Goal: Task Accomplishment & Management: Complete application form

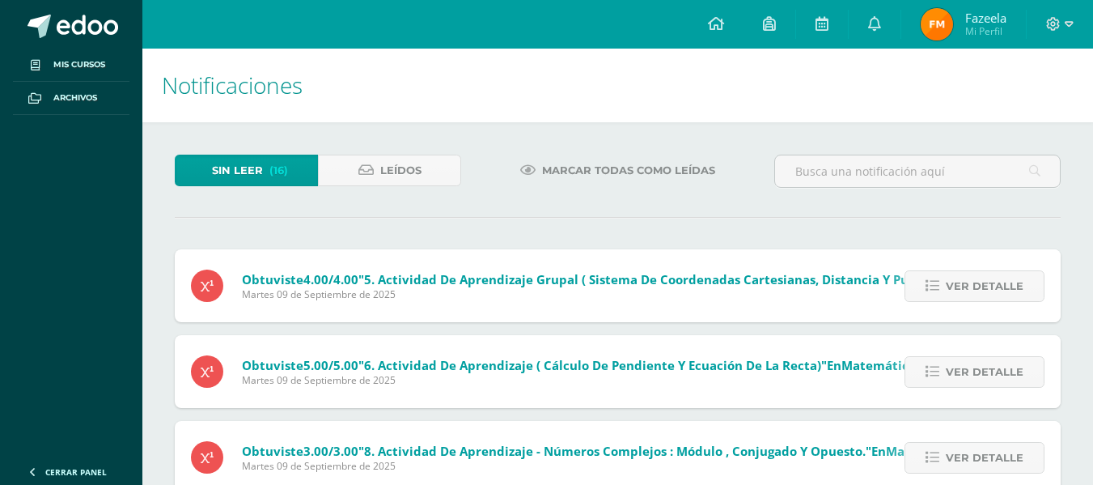
scroll to position [49, 0]
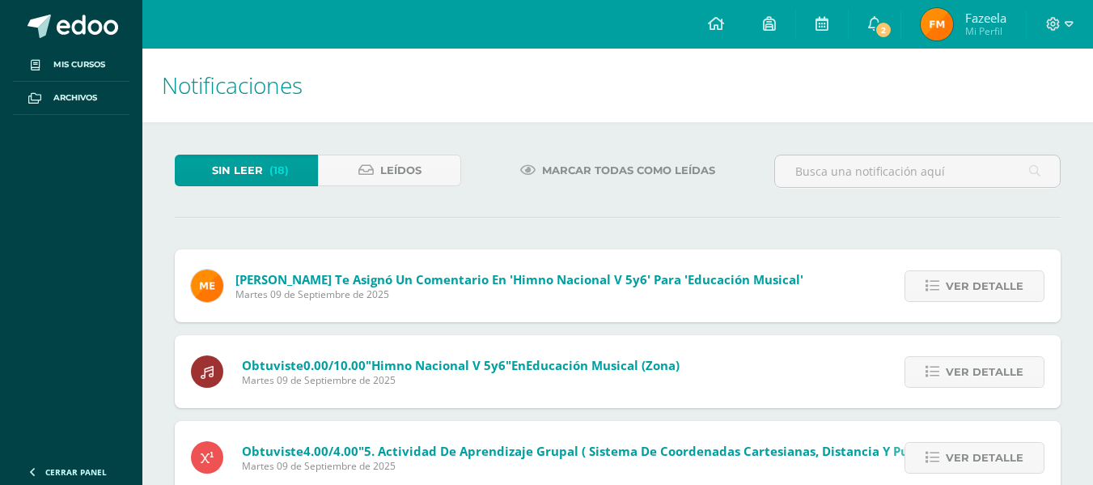
scroll to position [49, 0]
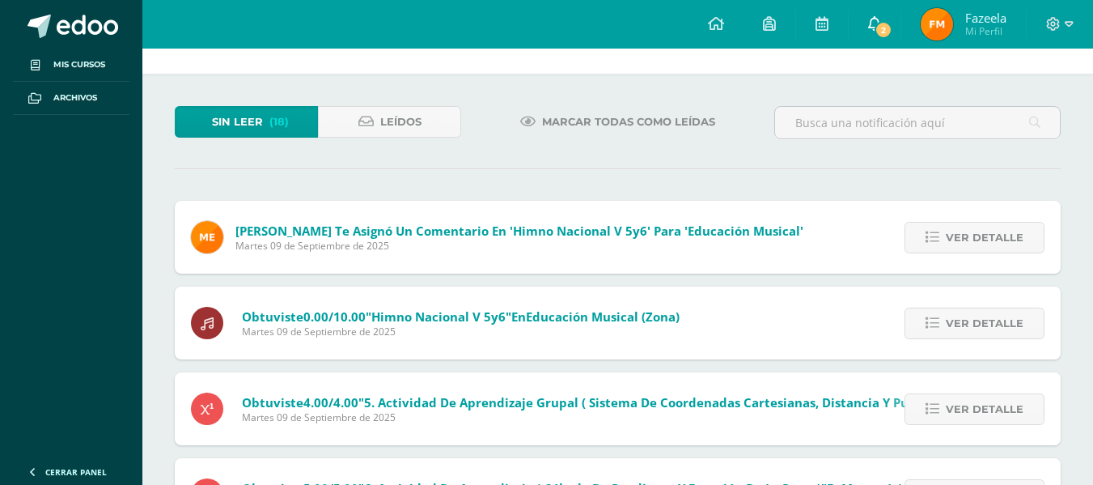
click at [873, 33] on link "2" at bounding box center [875, 24] width 52 height 49
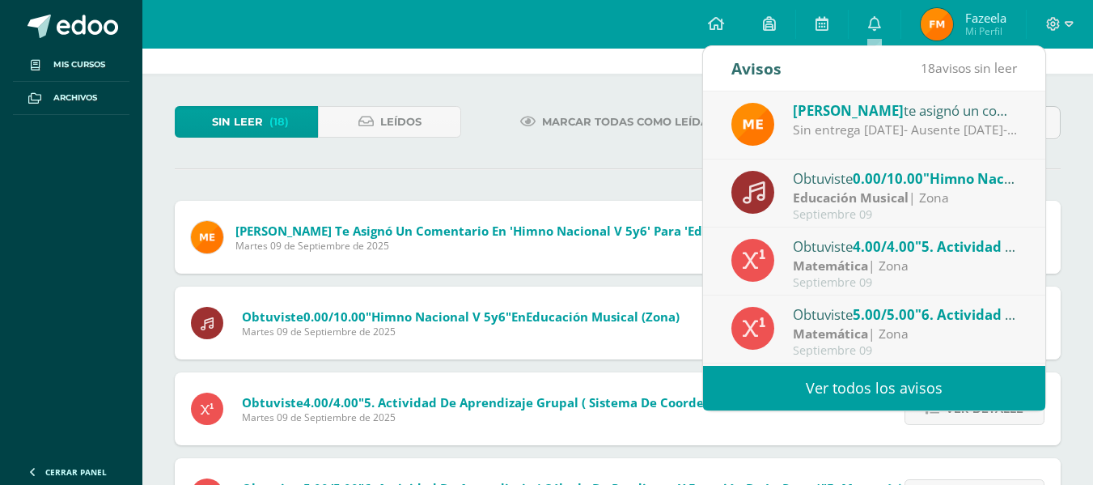
click at [913, 133] on div "Sin entrega 25AGO- Ausente 01SEP- Sin entrega 09SEP-" at bounding box center [905, 130] width 225 height 19
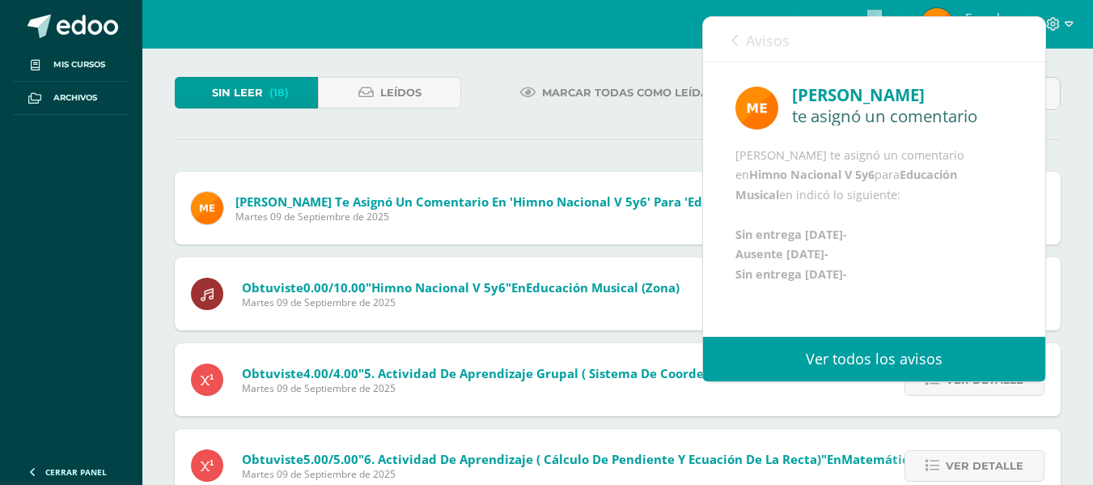
scroll to position [129, 0]
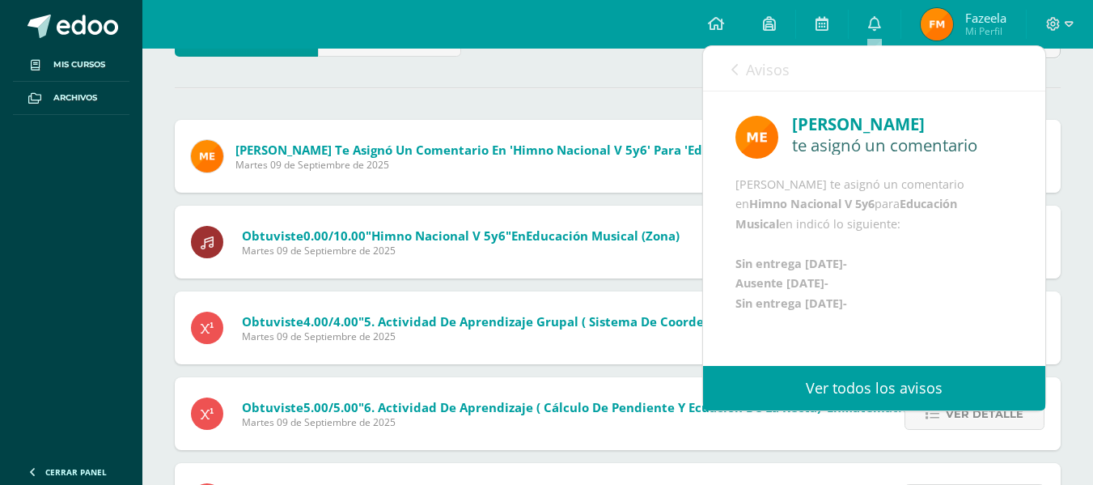
click at [753, 72] on span "Avisos" at bounding box center [768, 69] width 44 height 19
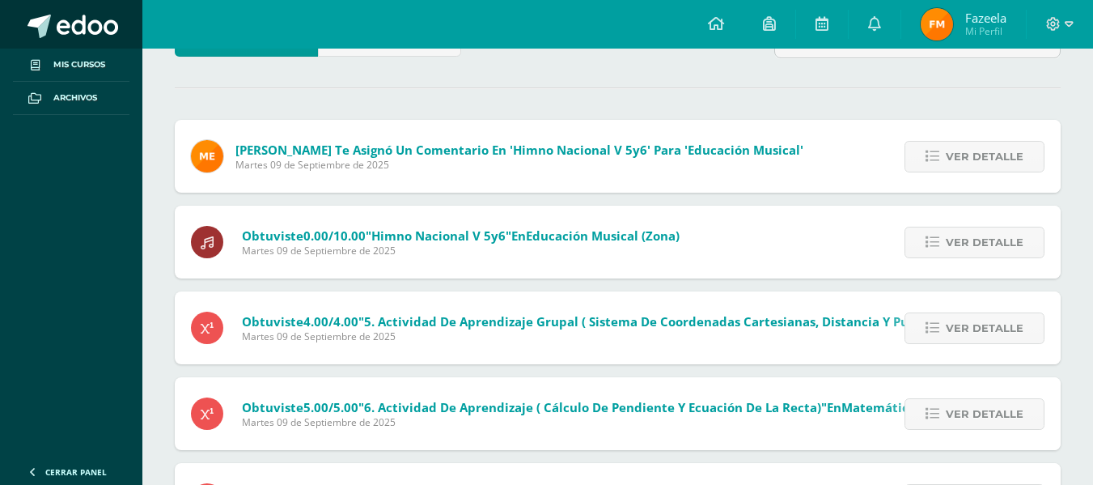
click at [87, 28] on span at bounding box center [87, 27] width 61 height 24
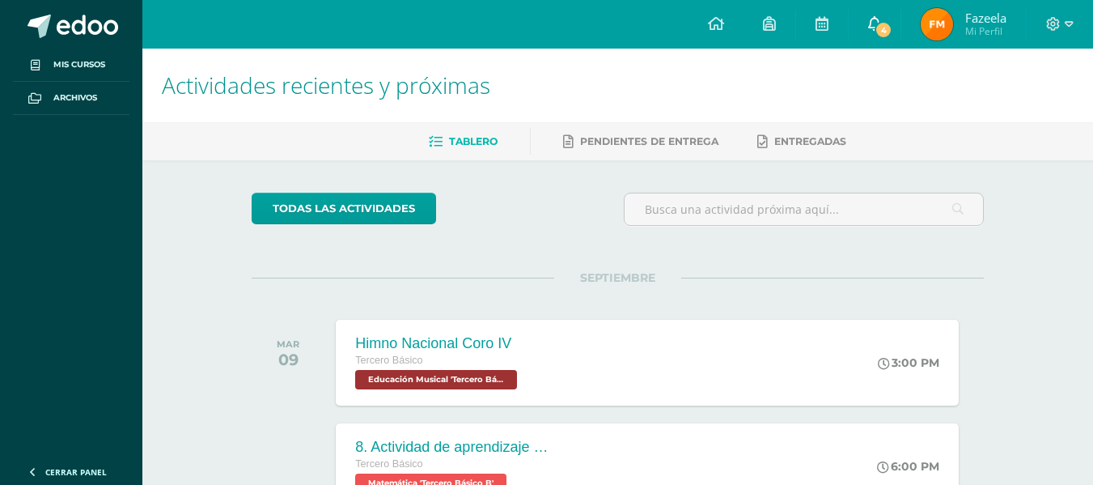
click at [891, 32] on span "4" at bounding box center [883, 30] width 18 height 18
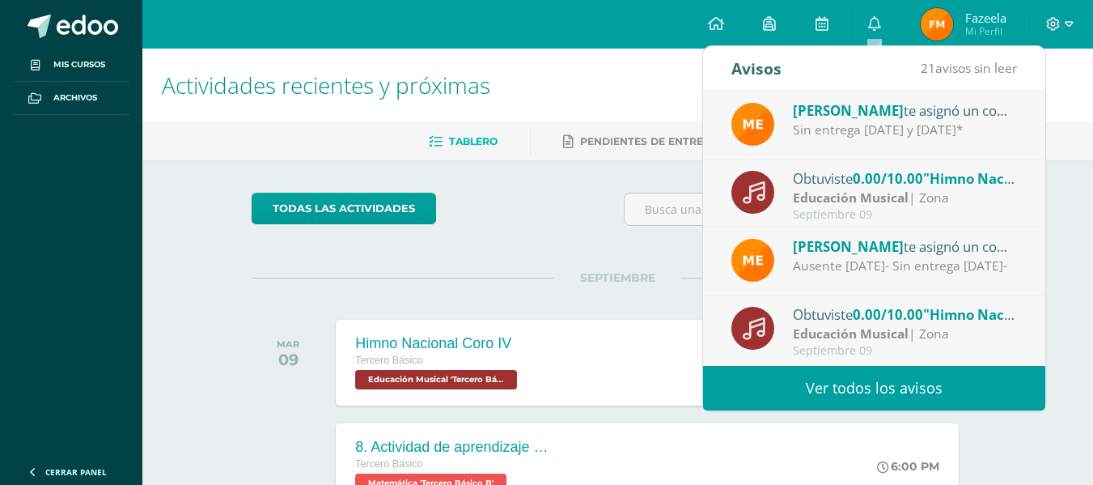
click at [984, 149] on div "Melvin López te asignó un comentario en 'Himno Nacional V7y8' para 'Educación M…" at bounding box center [874, 125] width 342 height 68
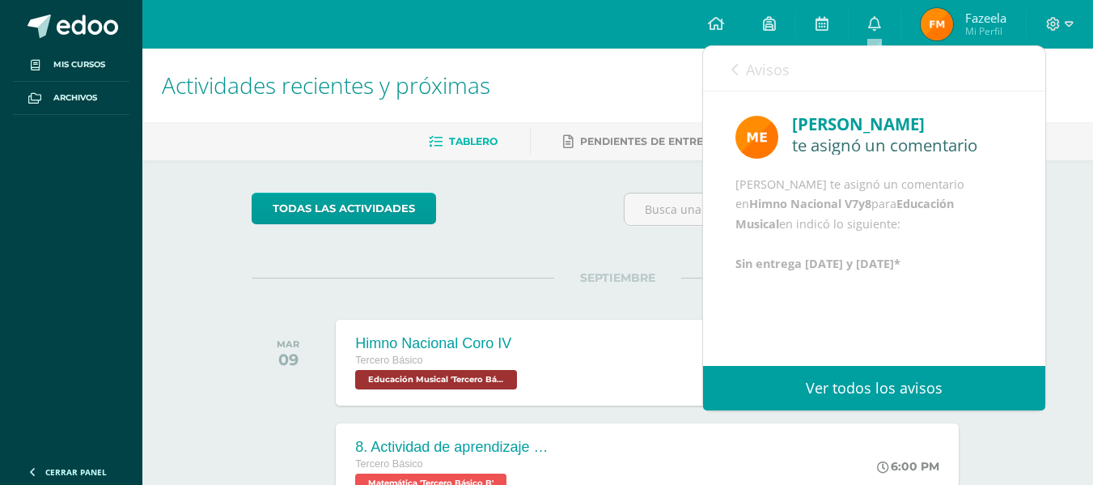
scroll to position [3, 0]
click at [740, 66] on link "Avisos" at bounding box center [760, 69] width 58 height 46
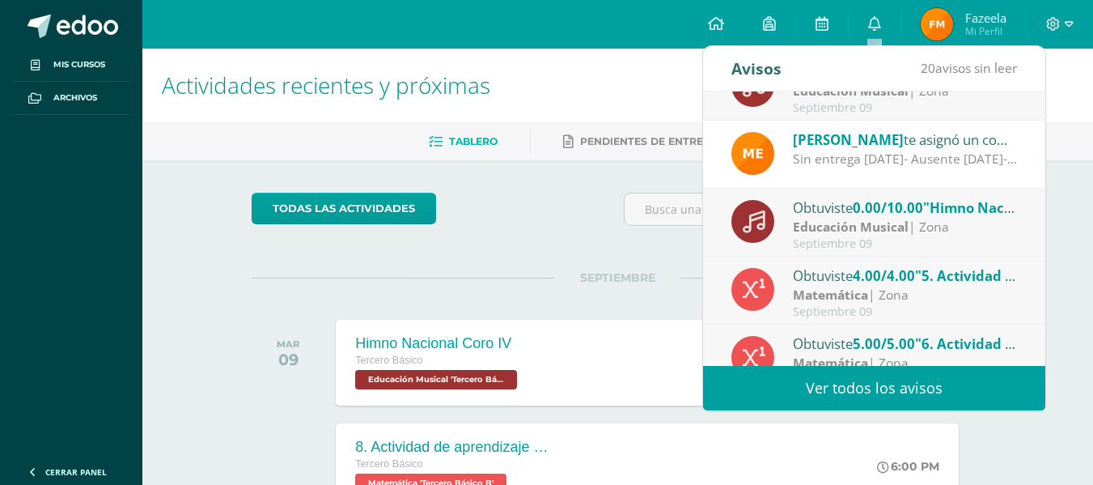
scroll to position [269, 0]
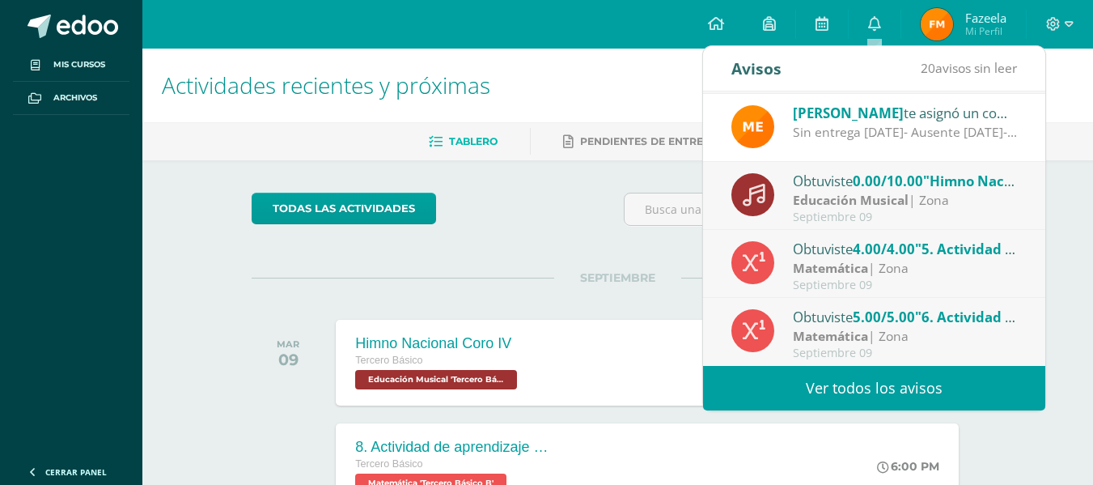
click at [921, 209] on div "Educación Musical | Zona" at bounding box center [905, 200] width 225 height 19
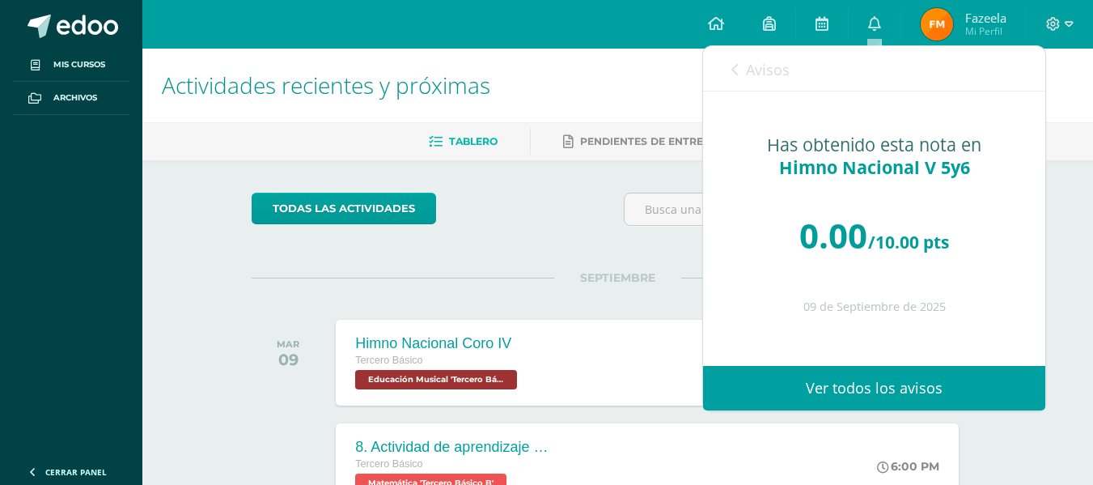
click at [762, 57] on link "Avisos" at bounding box center [760, 69] width 58 height 46
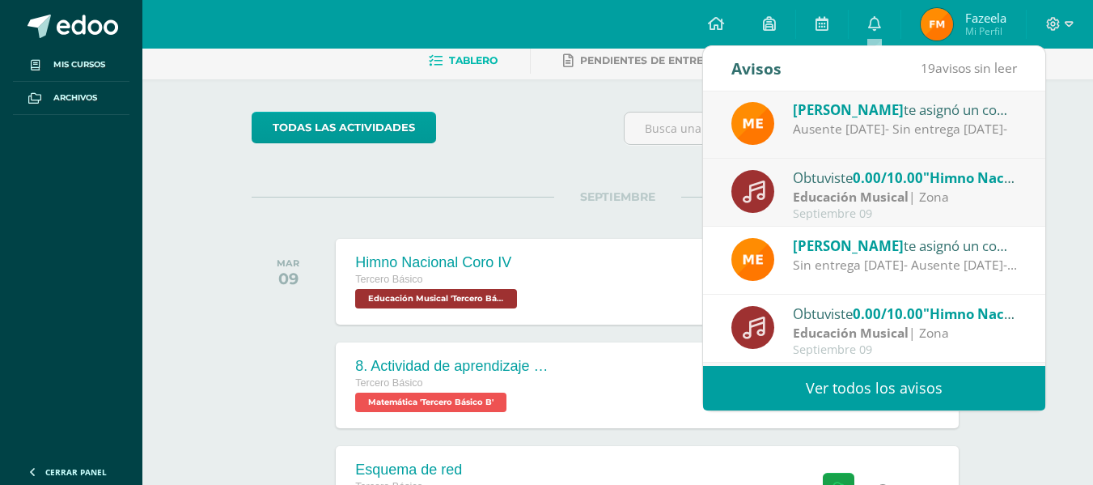
scroll to position [108, 0]
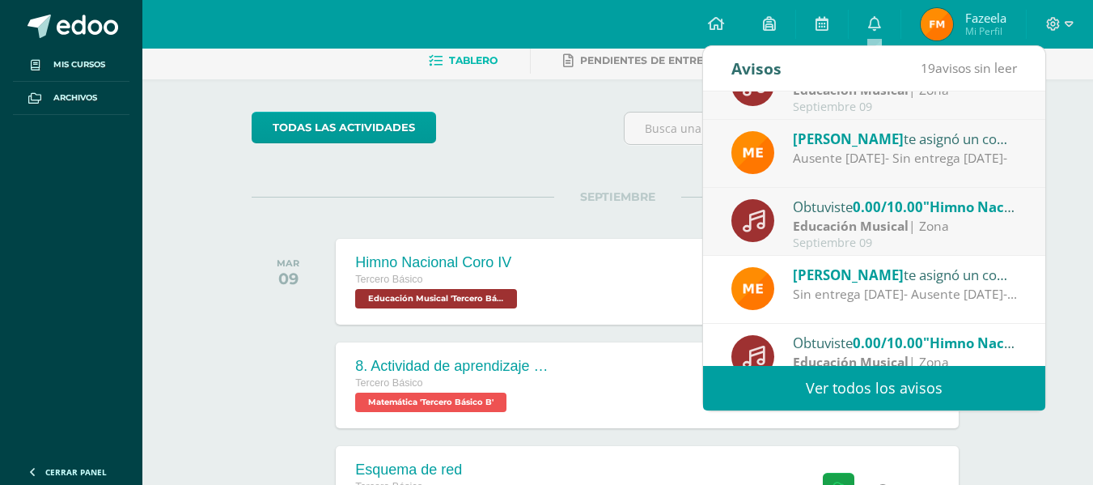
click at [978, 244] on div "Septiembre 09" at bounding box center [905, 243] width 225 height 14
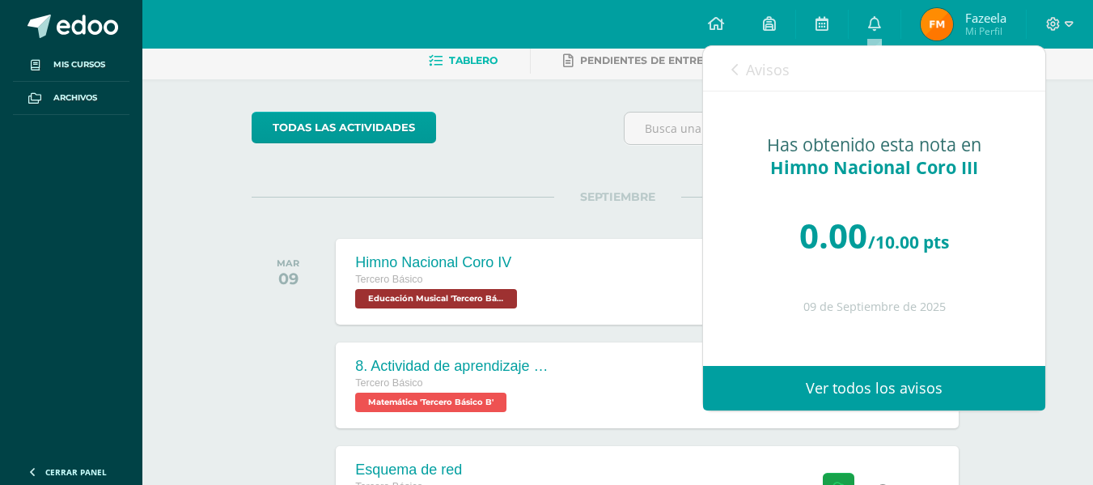
click at [742, 61] on link "Avisos" at bounding box center [760, 69] width 58 height 46
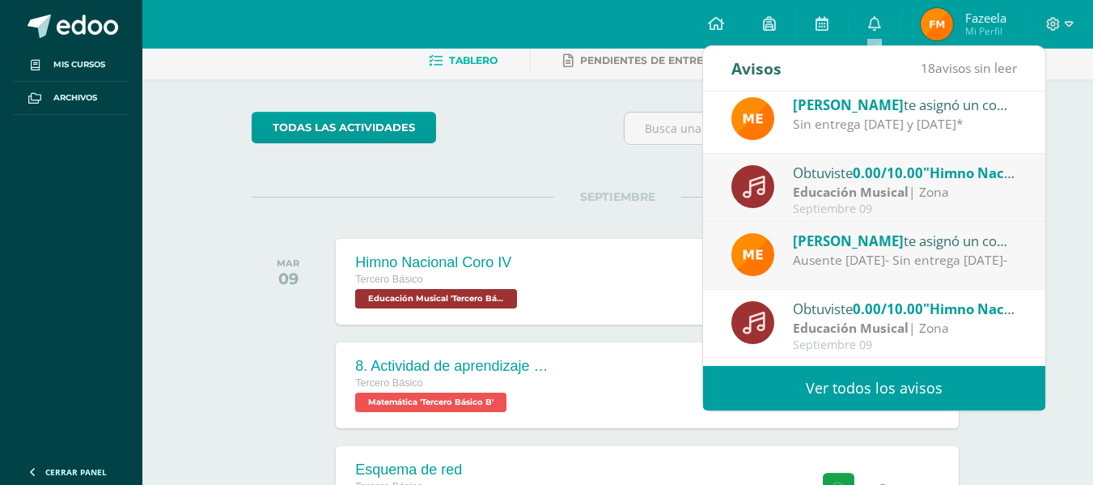
scroll to position [0, 0]
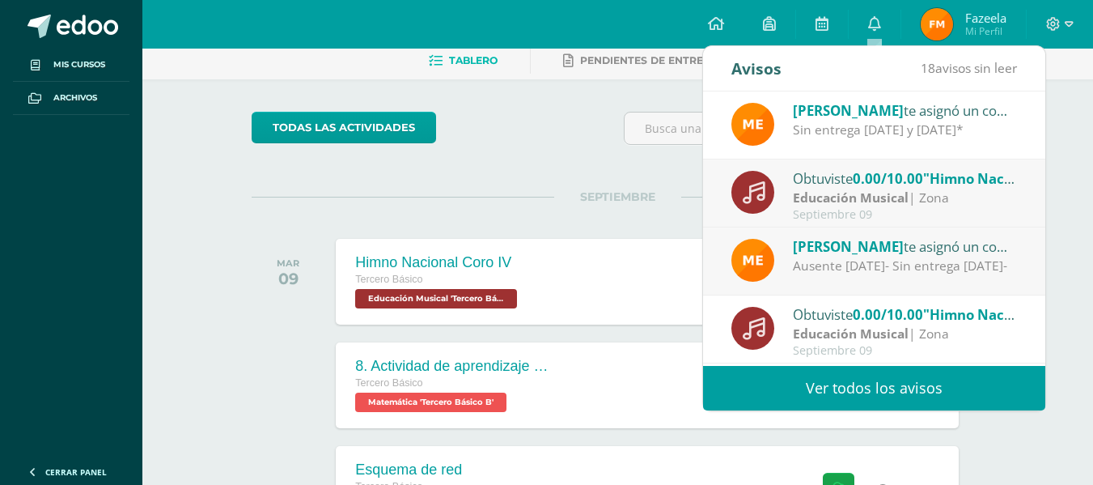
click at [953, 193] on div "Educación Musical | Zona" at bounding box center [905, 197] width 225 height 19
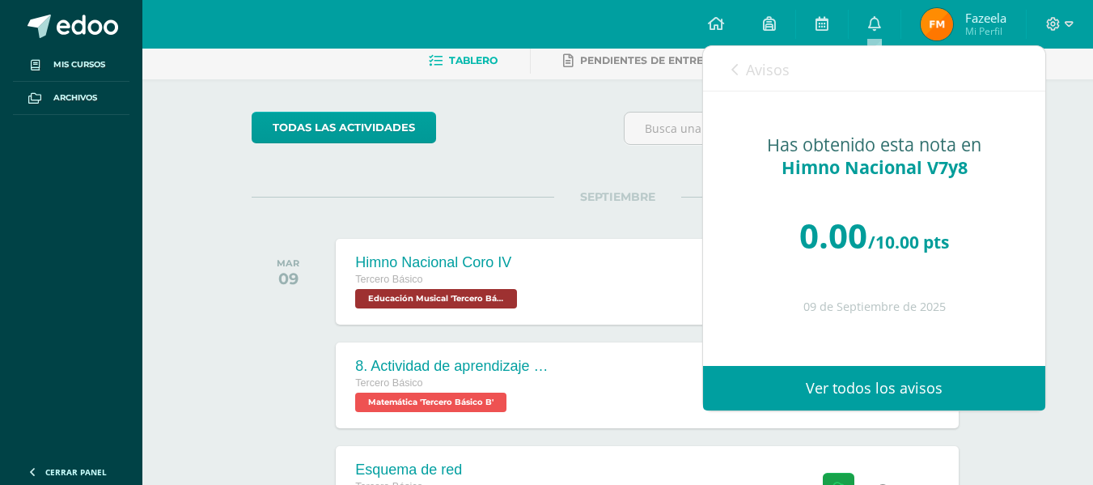
click at [760, 74] on span "Avisos" at bounding box center [768, 69] width 44 height 19
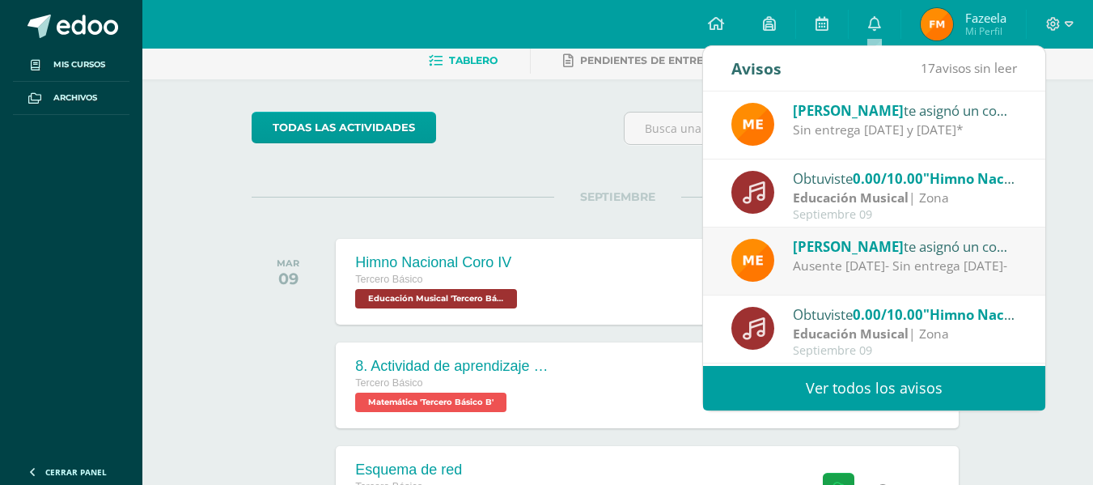
scroll to position [269, 0]
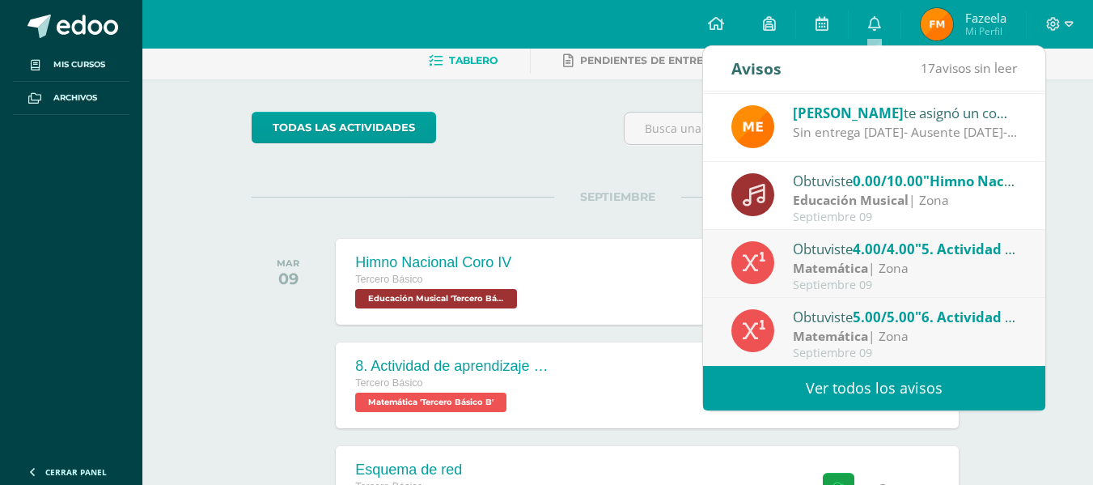
click at [907, 183] on span "0.00/10.00" at bounding box center [888, 180] width 70 height 19
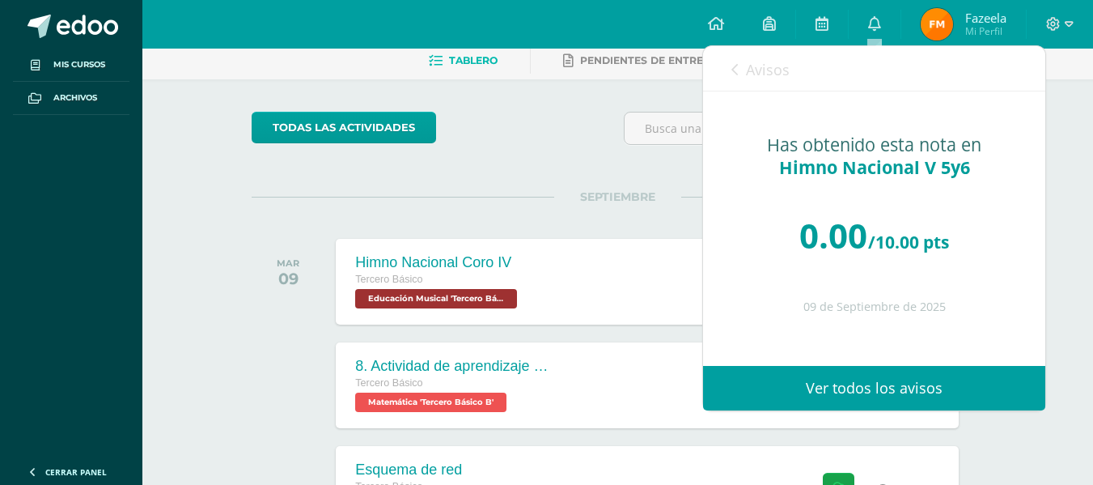
click at [761, 78] on span "Avisos" at bounding box center [768, 69] width 44 height 19
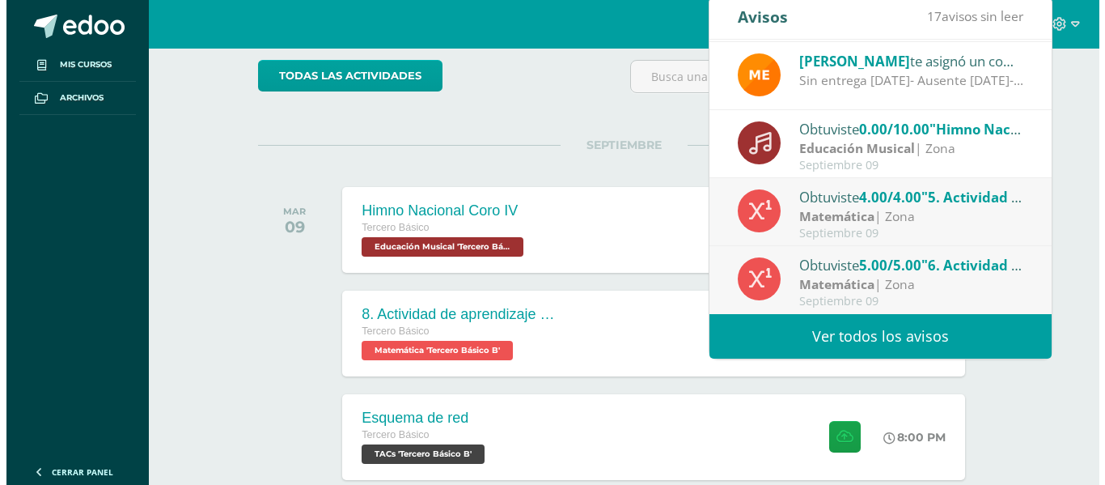
scroll to position [243, 0]
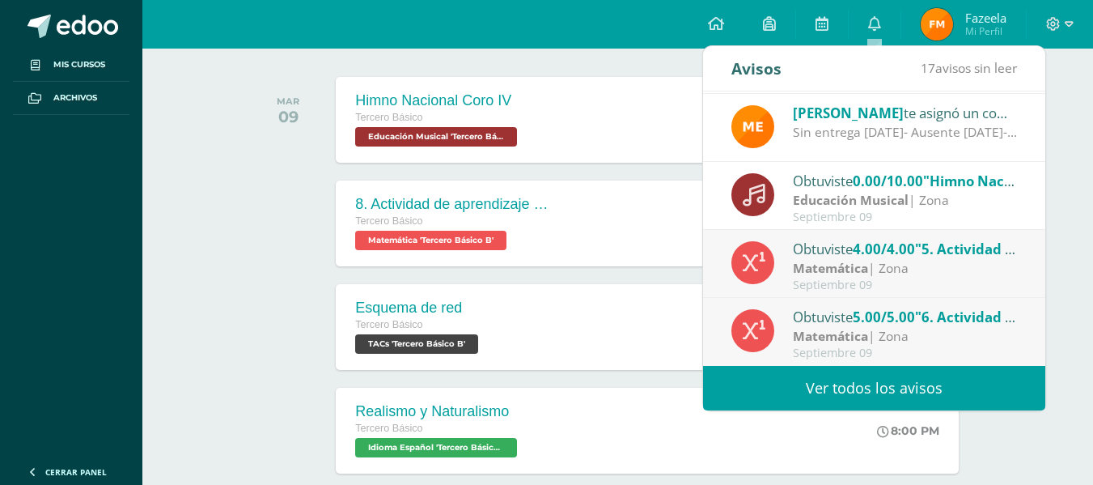
click at [267, 249] on div at bounding box center [293, 223] width 82 height 86
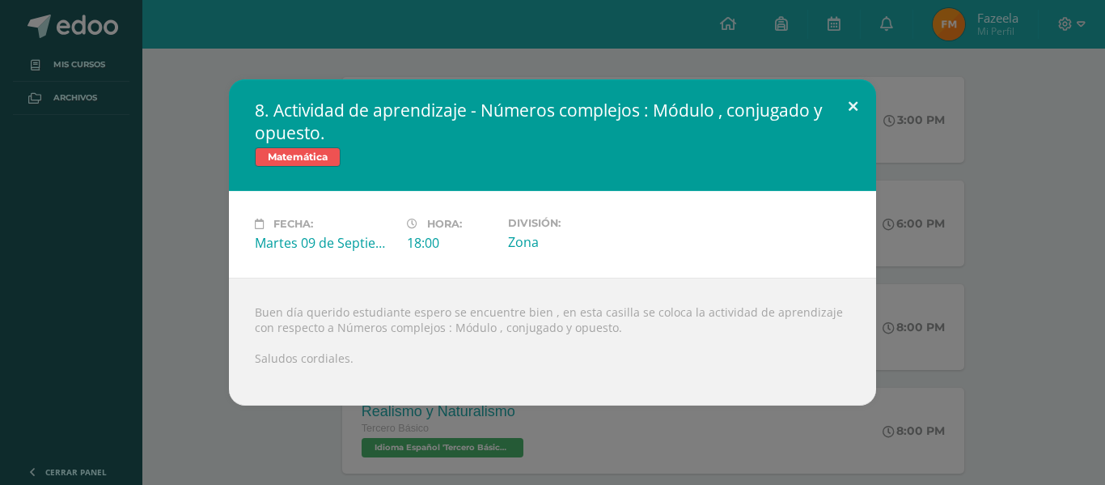
click at [858, 110] on button at bounding box center [853, 106] width 46 height 55
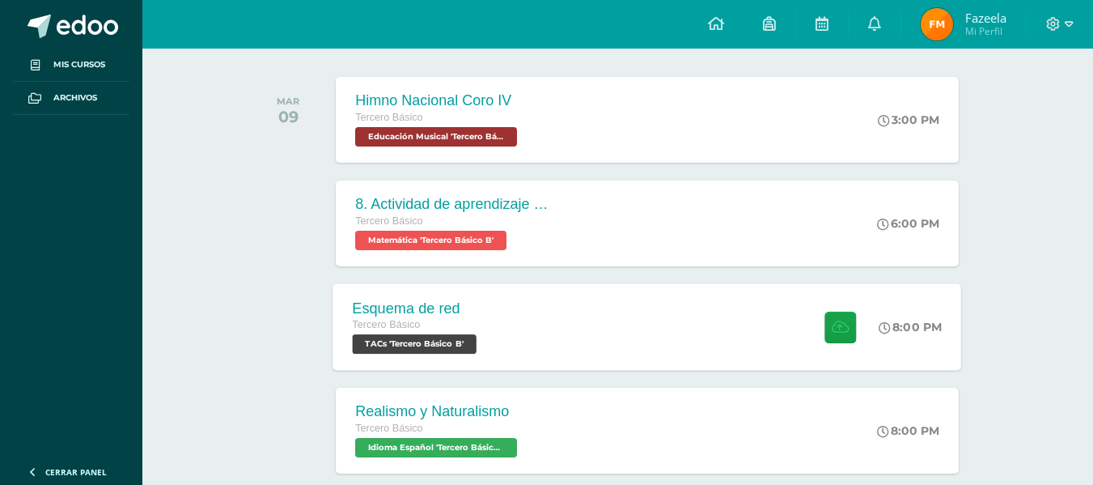
click at [752, 336] on div "Esquema de red Tercero Básico TACs 'Tercero Básico B' 8:00 PM Esquema de red TA…" at bounding box center [647, 326] width 629 height 87
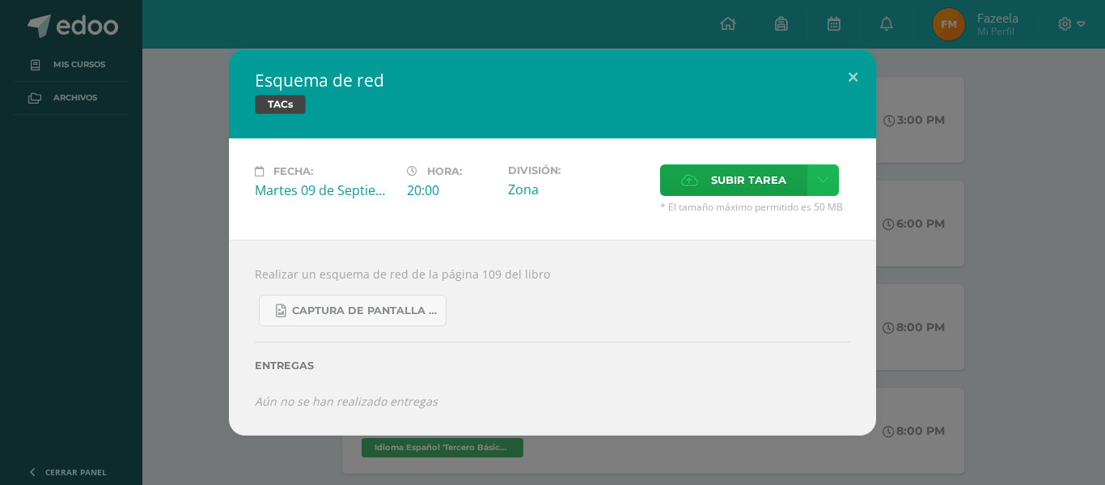
click at [828, 181] on icon at bounding box center [823, 180] width 12 height 14
click at [802, 214] on link "Subir enlace" at bounding box center [766, 214] width 162 height 25
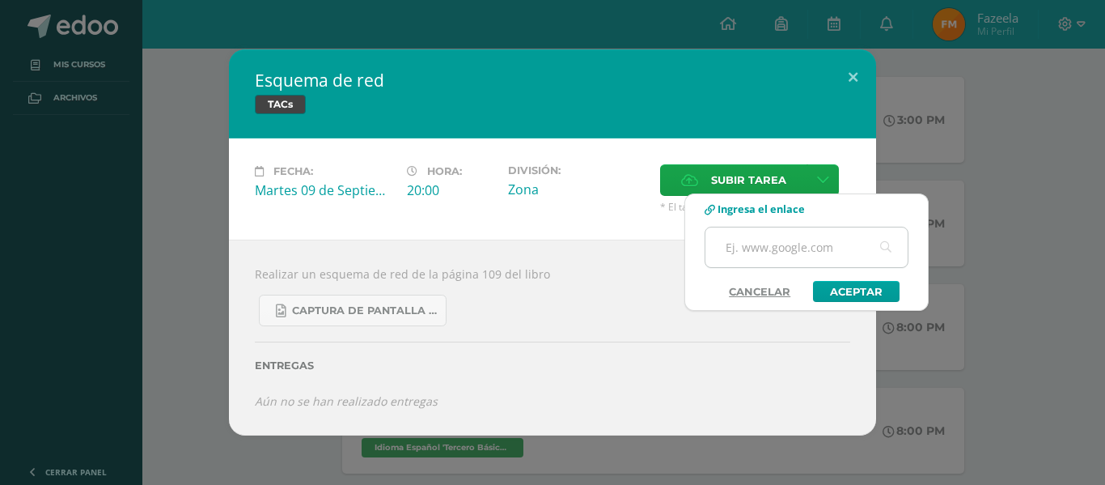
click at [840, 237] on input "text" at bounding box center [806, 247] width 202 height 40
paste input "https://www.canva.com/design/DAGygwPpy6s/vDcfvOZDXJHkIE6naUe5Cg/edit?utm_conten…"
type input "https://www.canva.com/design/DAGygwPpy6s/vDcfvOZDXJHkIE6naUe5Cg/edit?utm_conten…"
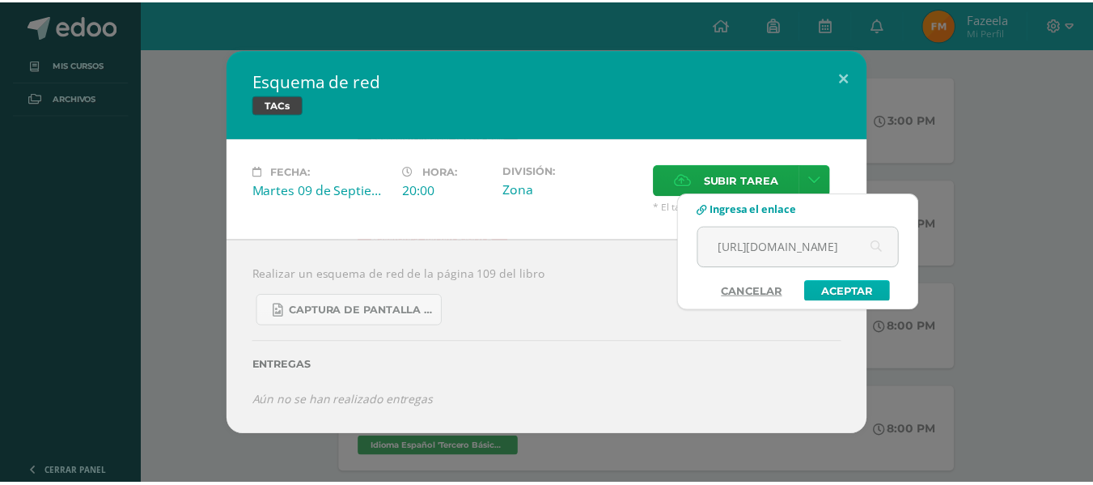
scroll to position [0, 0]
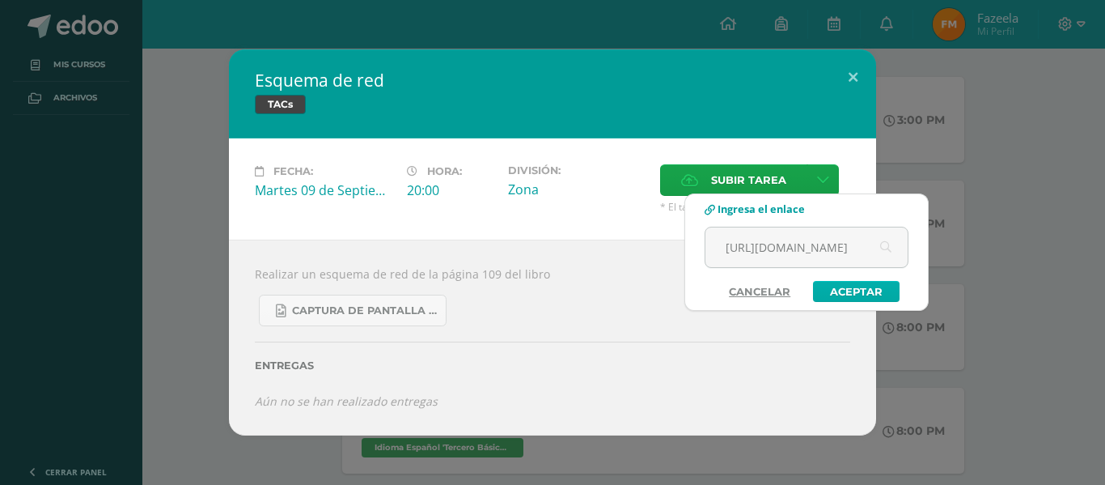
click at [852, 298] on link "Aceptar" at bounding box center [856, 291] width 87 height 21
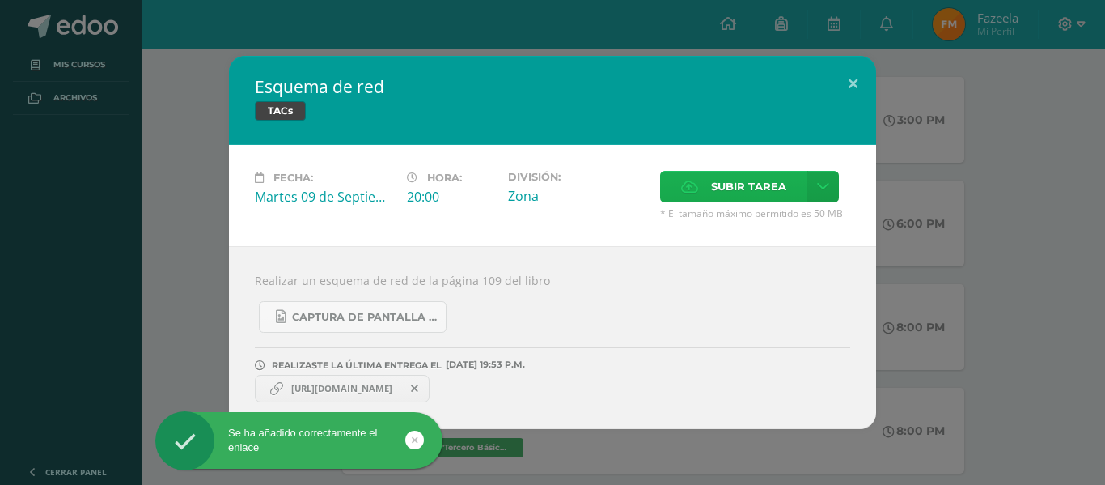
click at [782, 187] on span "Subir tarea" at bounding box center [748, 186] width 75 height 30
click at [0, 0] on input "Subir tarea" at bounding box center [0, 0] width 0 height 0
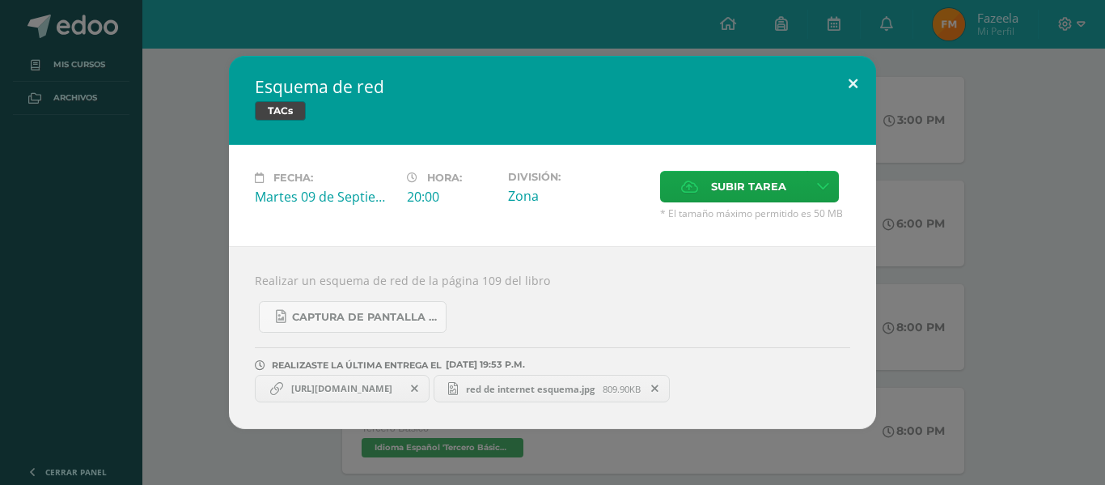
click at [860, 80] on button at bounding box center [853, 83] width 46 height 55
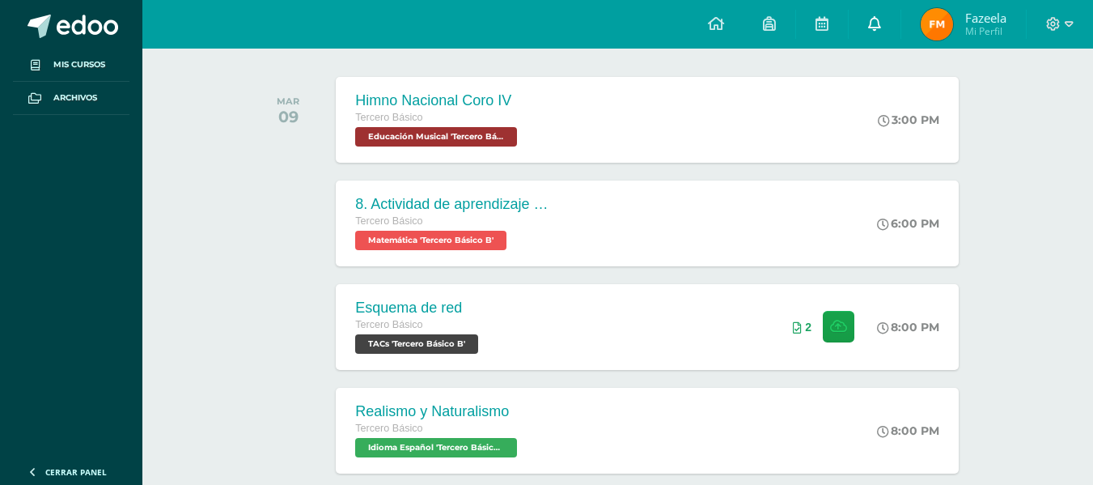
click at [874, 36] on link "0" at bounding box center [875, 24] width 52 height 49
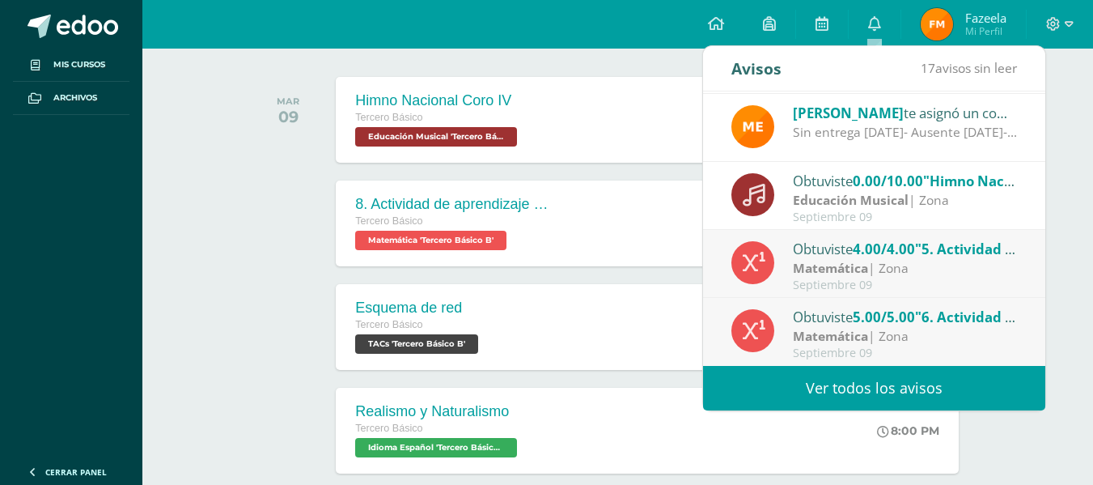
click at [895, 375] on link "Ver todos los avisos" at bounding box center [874, 388] width 342 height 44
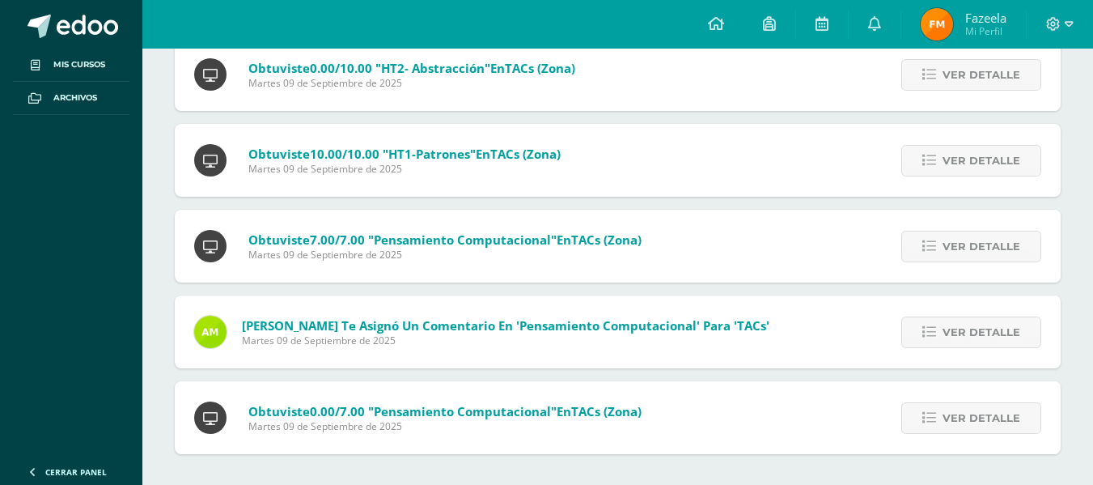
scroll to position [1242, 0]
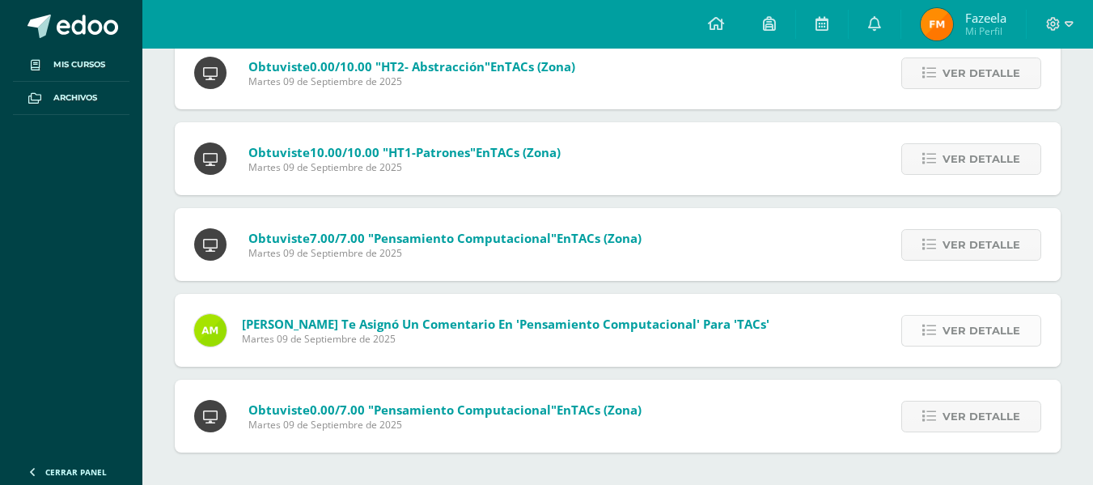
click at [957, 331] on span "Ver detalle" at bounding box center [981, 330] width 78 height 30
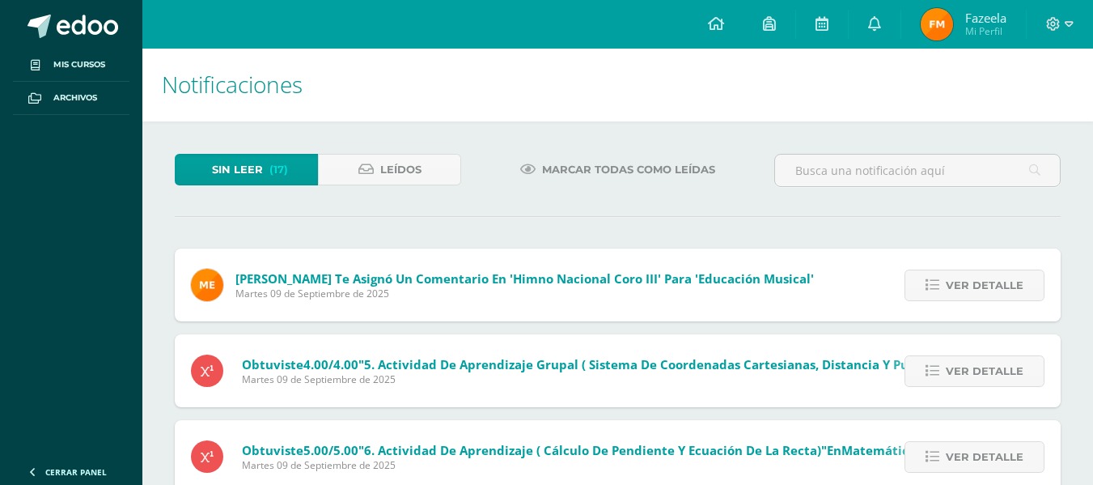
scroll to position [0, 0]
click at [370, 174] on icon at bounding box center [365, 170] width 15 height 14
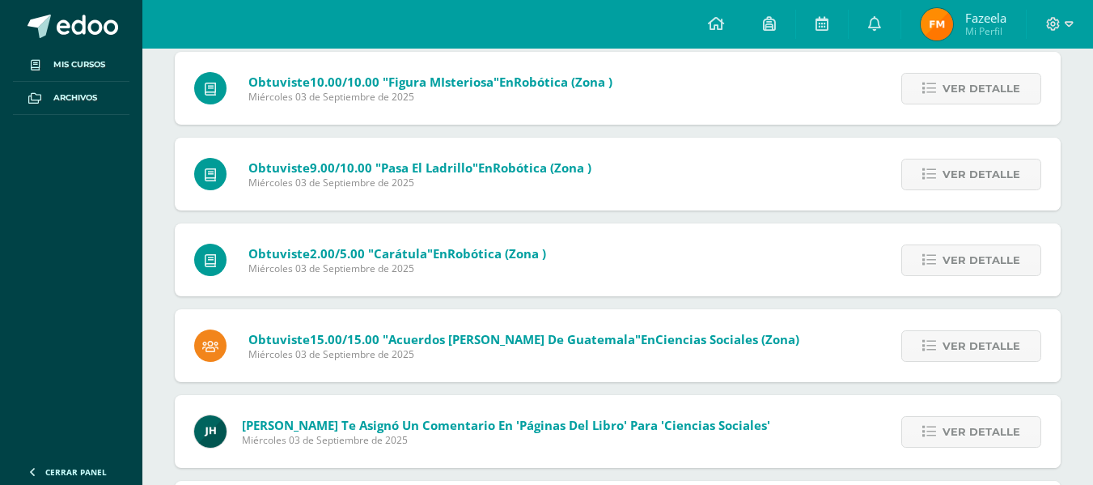
scroll to position [1424, 0]
